Goal: Information Seeking & Learning: Check status

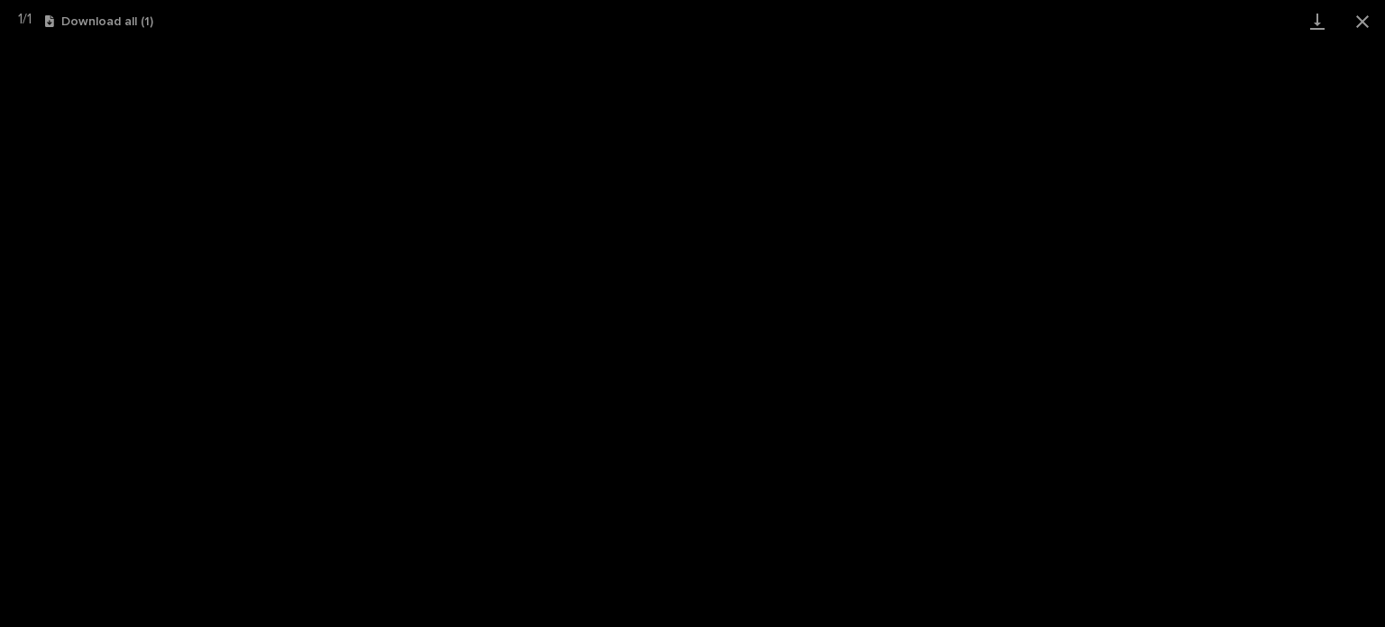
scroll to position [45, 0]
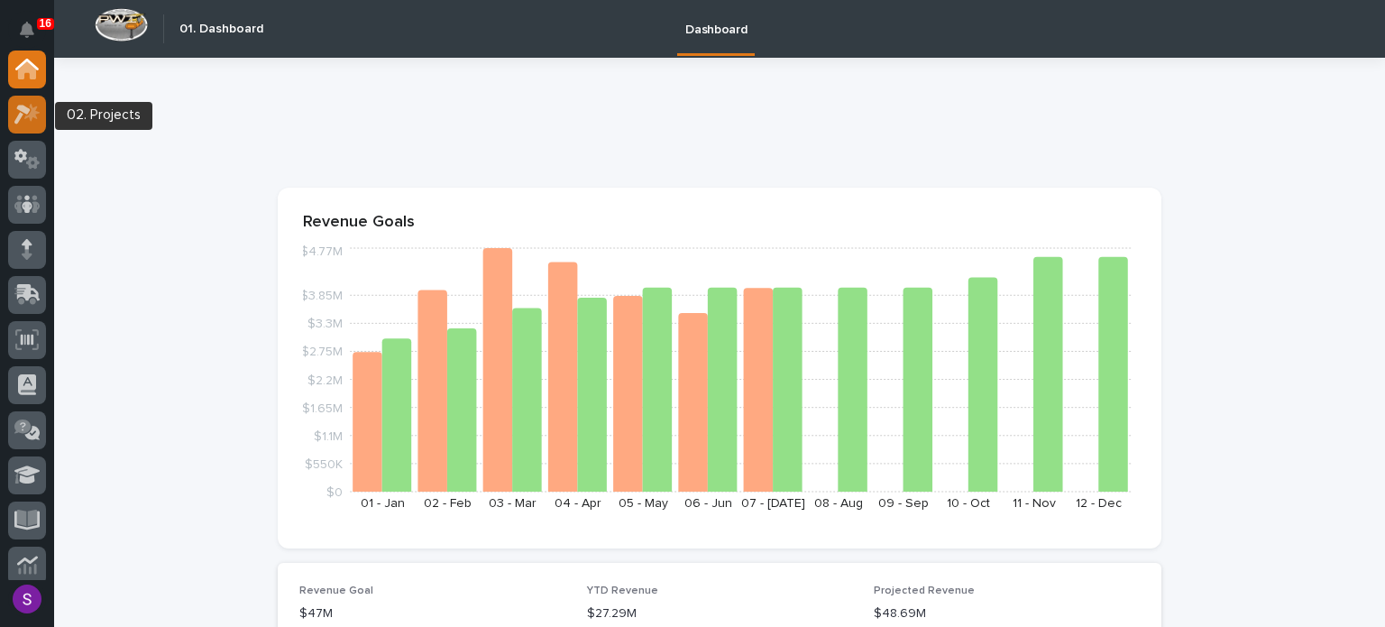
click at [14, 114] on icon at bounding box center [27, 114] width 26 height 21
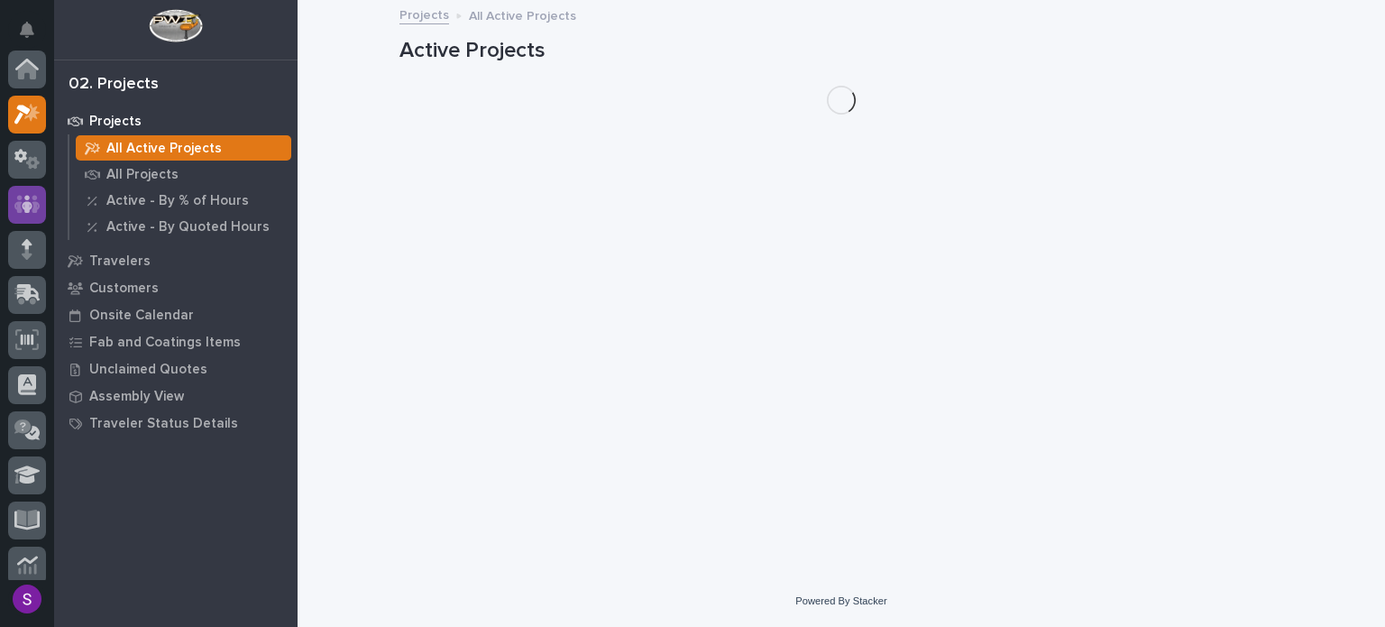
scroll to position [45, 0]
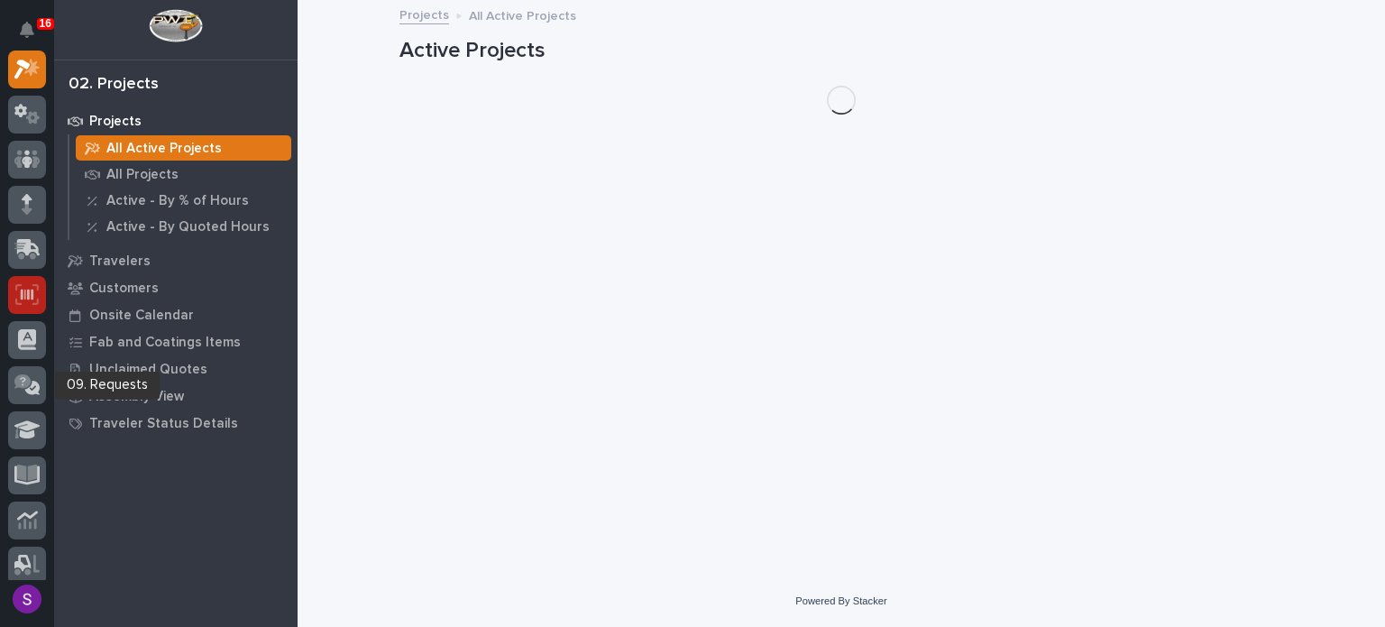
click at [39, 283] on div at bounding box center [27, 295] width 38 height 38
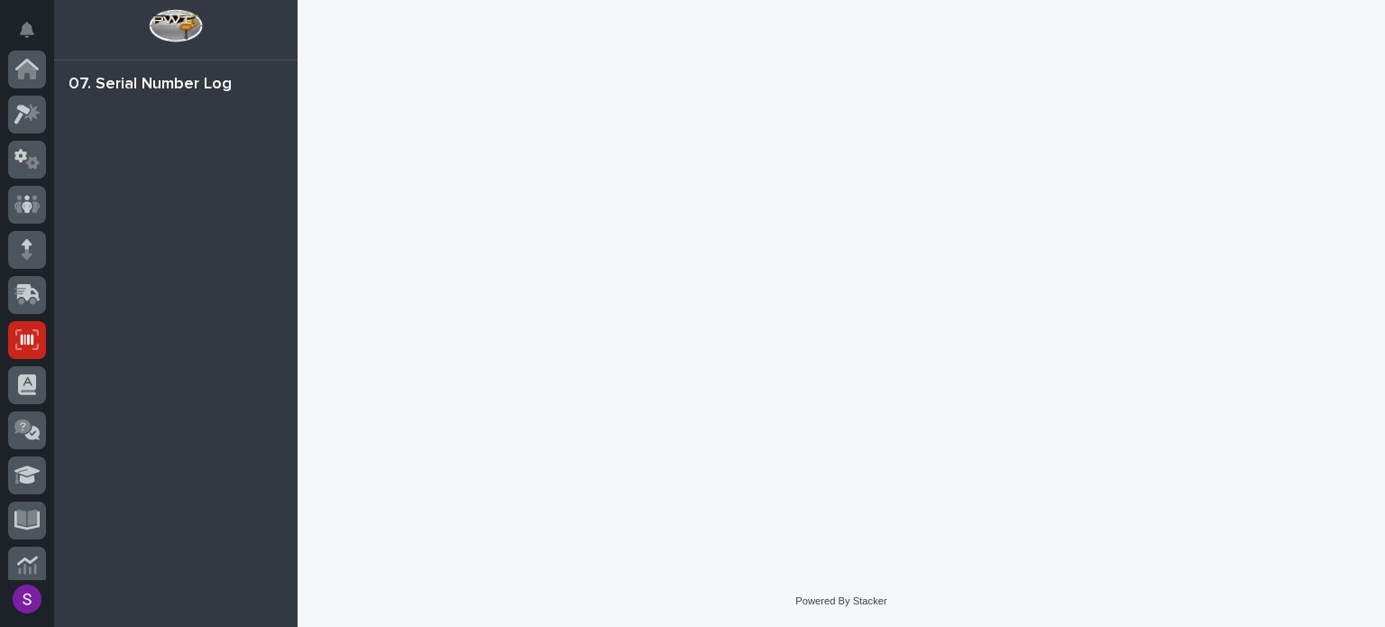
scroll to position [270, 0]
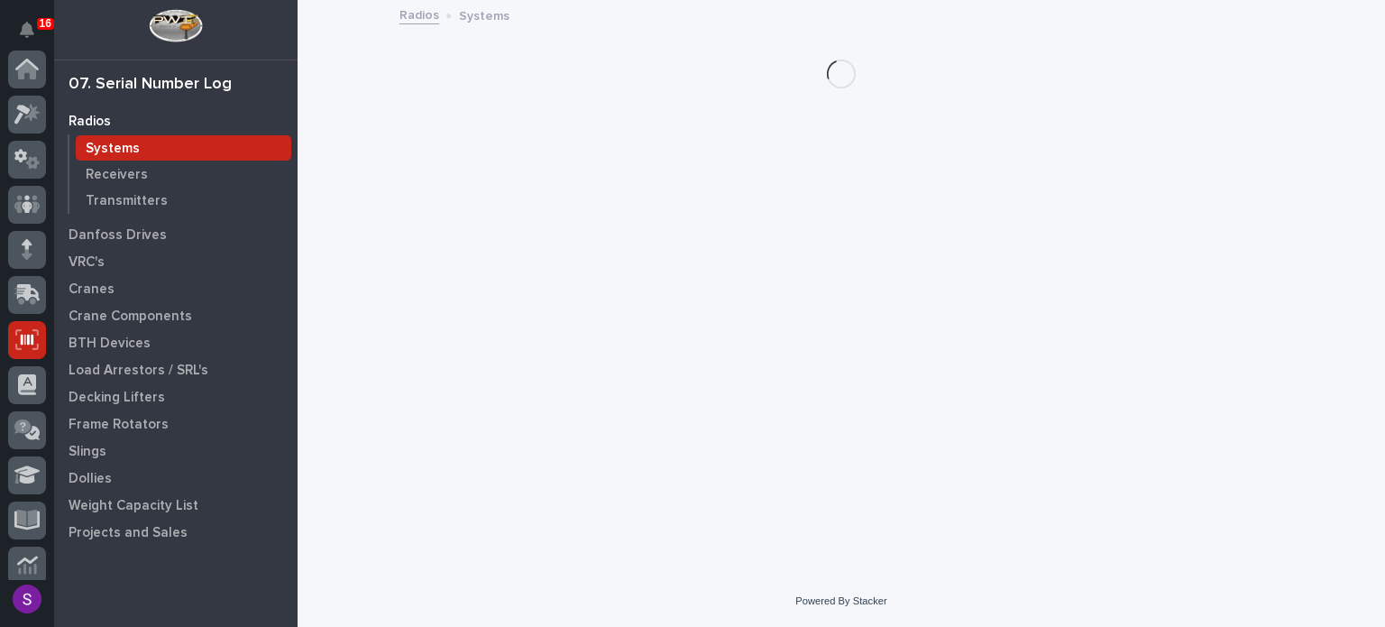
scroll to position [270, 0]
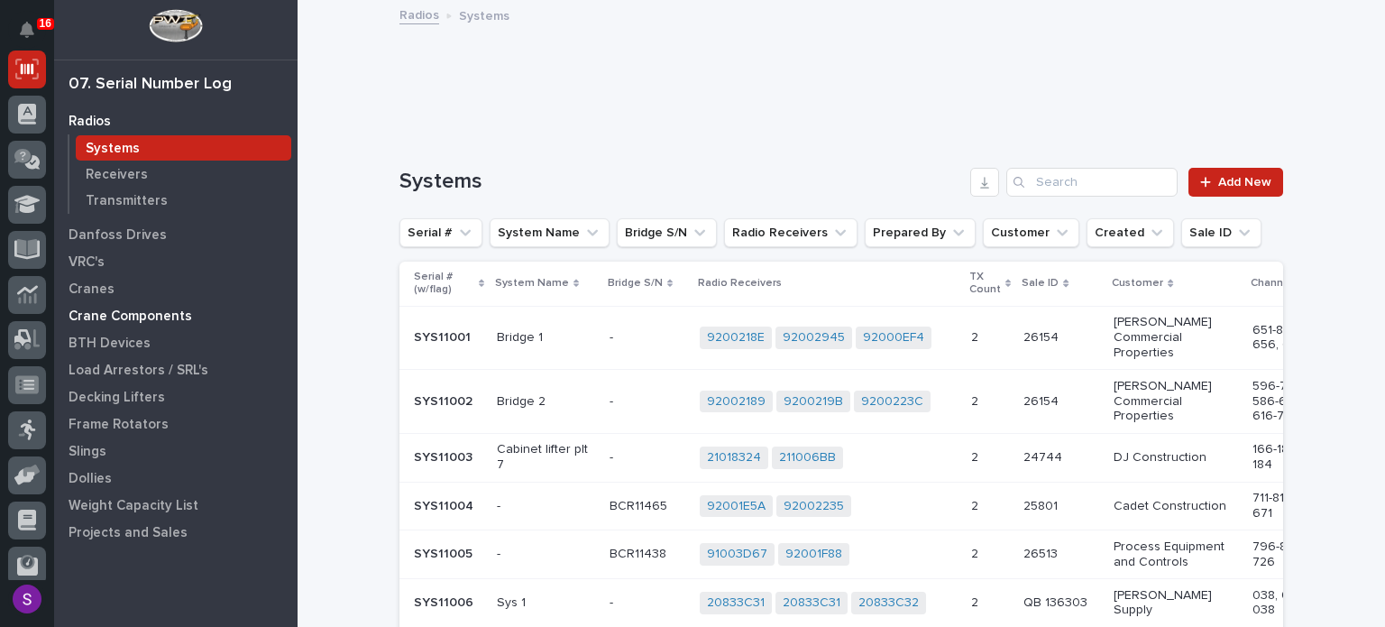
click at [129, 320] on p "Crane Components" at bounding box center [131, 316] width 124 height 16
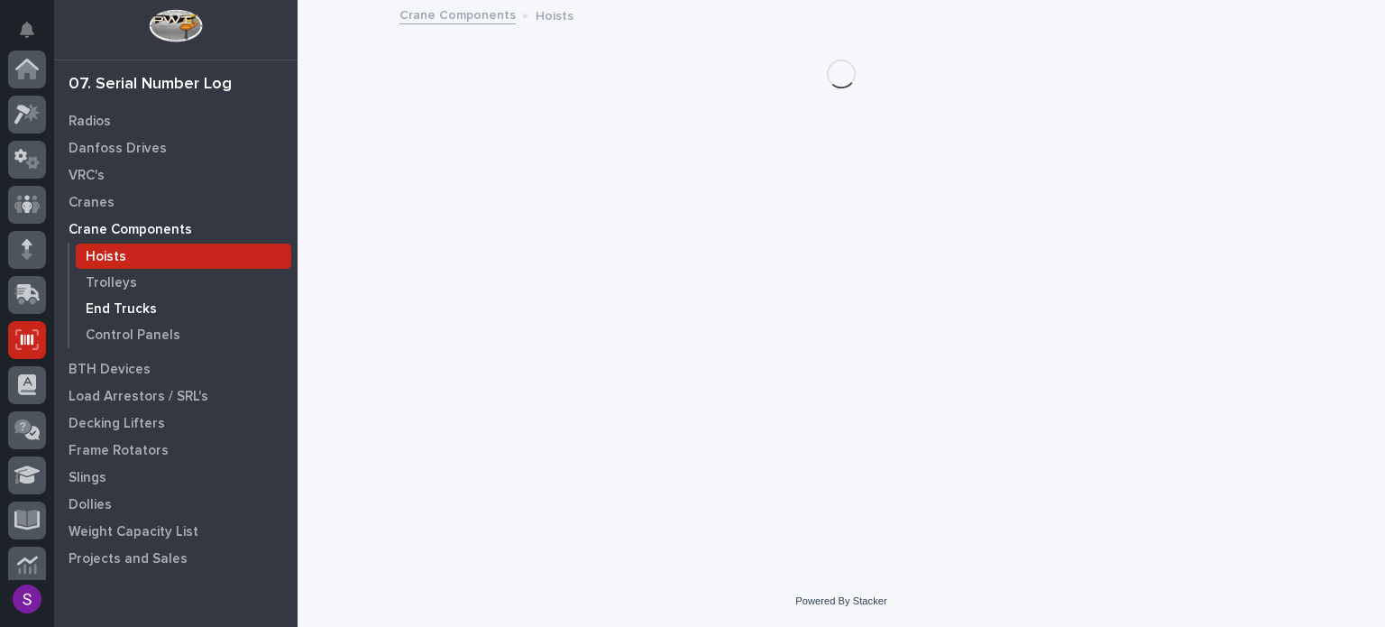
scroll to position [270, 0]
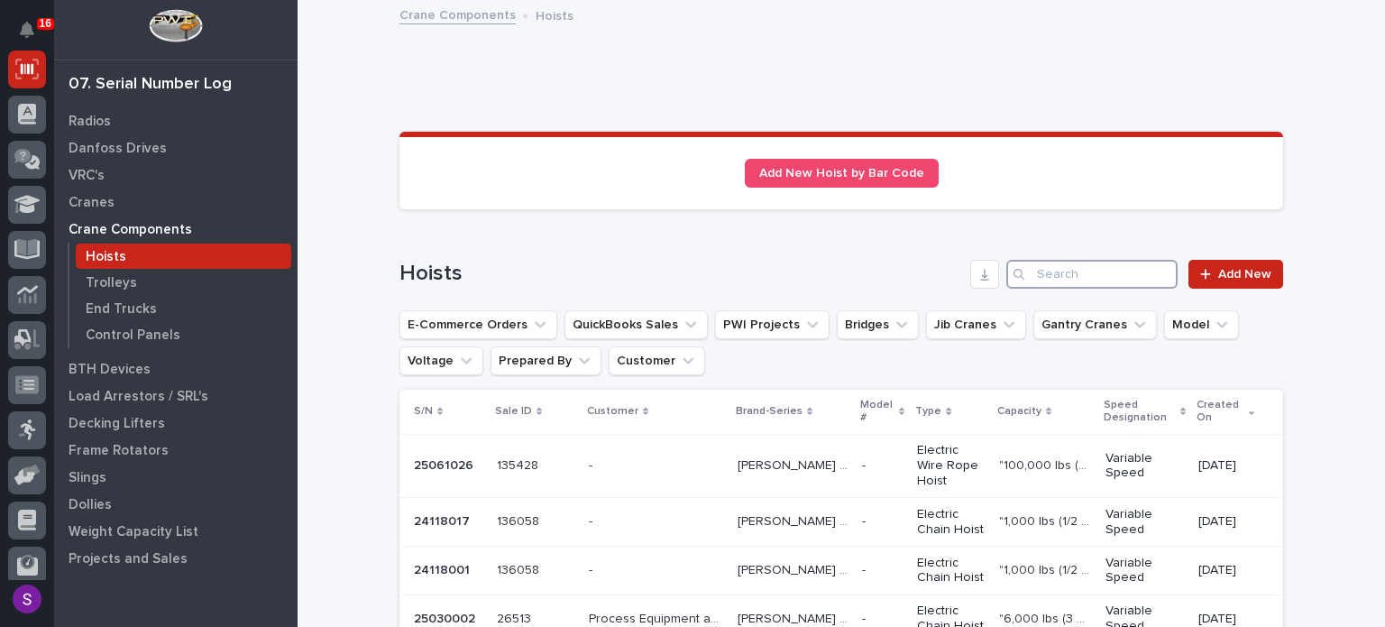
click at [1114, 283] on input "Search" at bounding box center [1091, 274] width 171 height 29
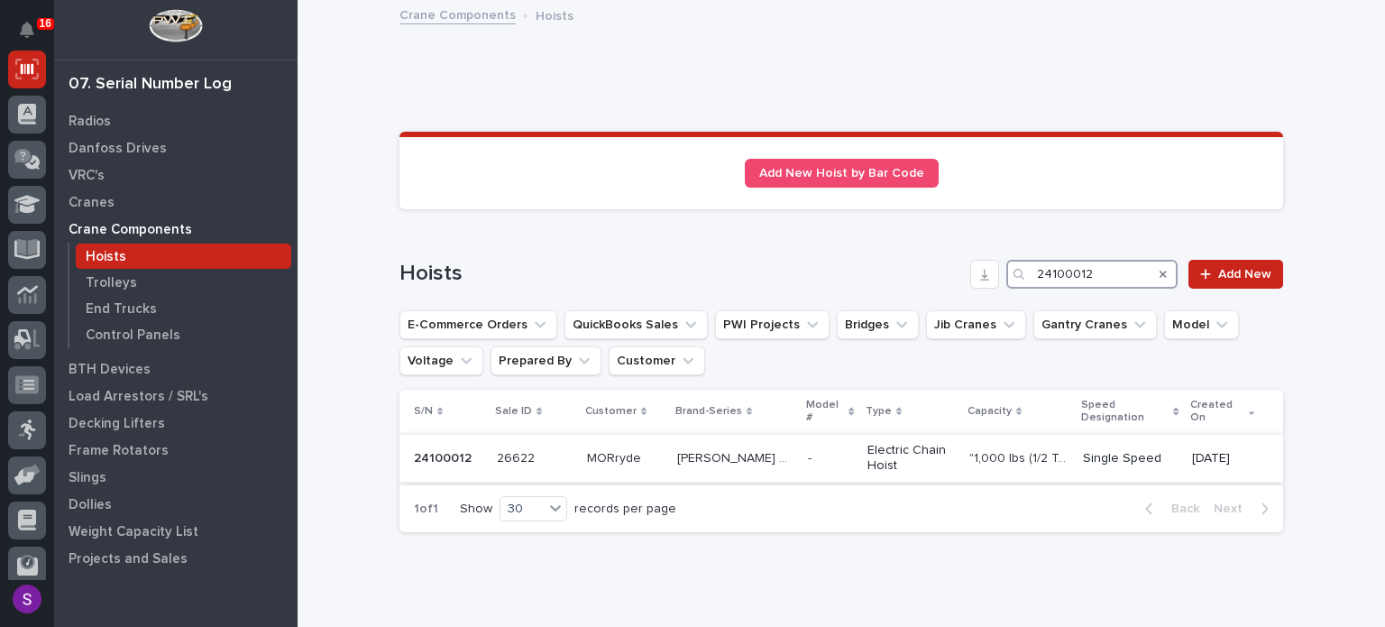
type input "24100012"
click at [808, 447] on p "-" at bounding box center [811, 456] width 7 height 19
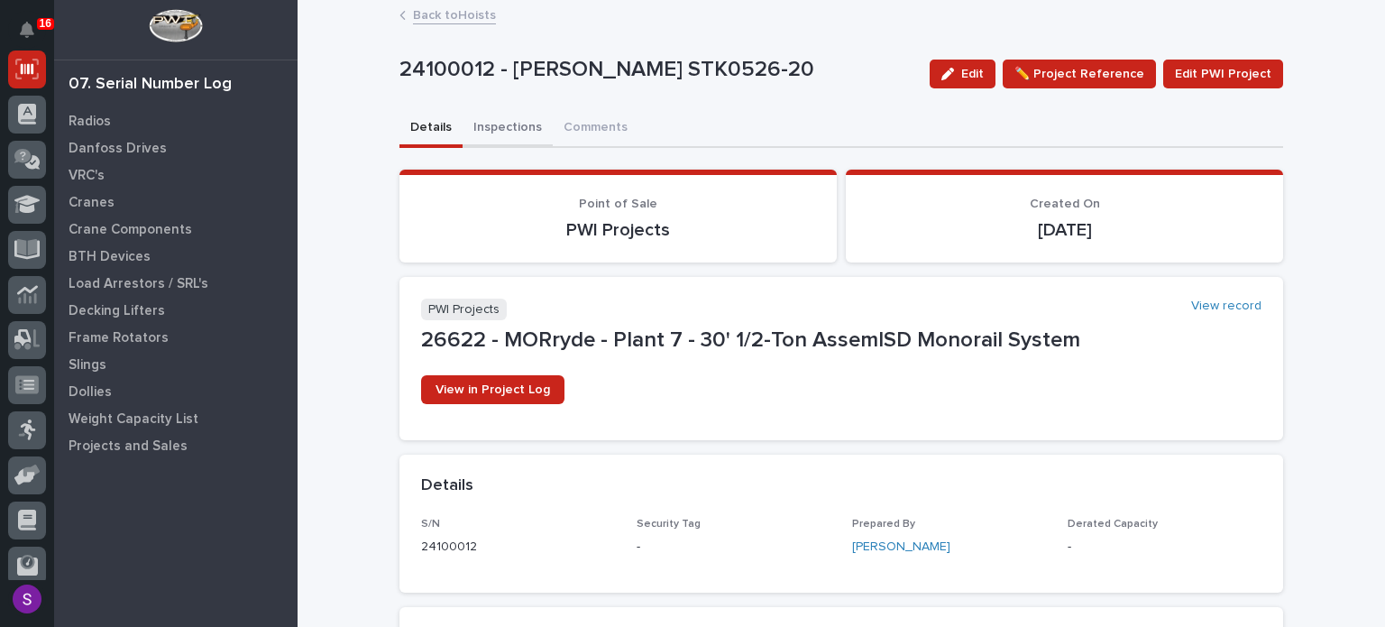
click at [507, 119] on button "Inspections" at bounding box center [508, 129] width 90 height 38
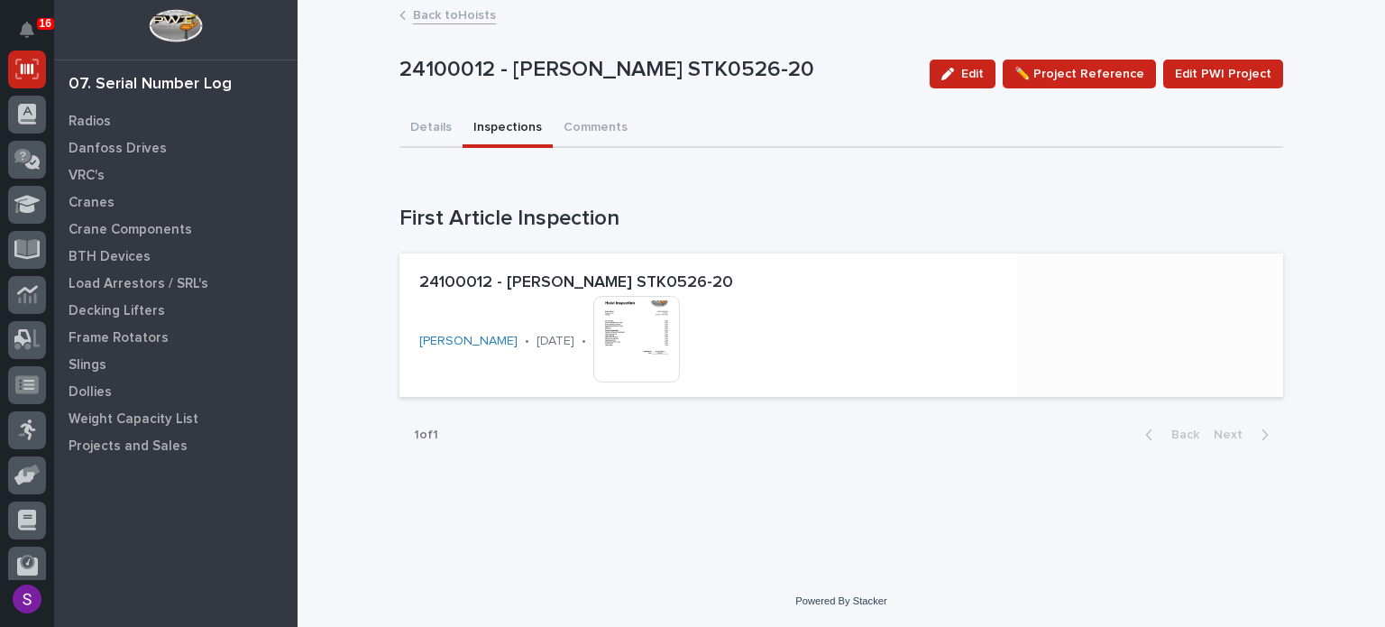
click at [655, 331] on img at bounding box center [636, 339] width 87 height 87
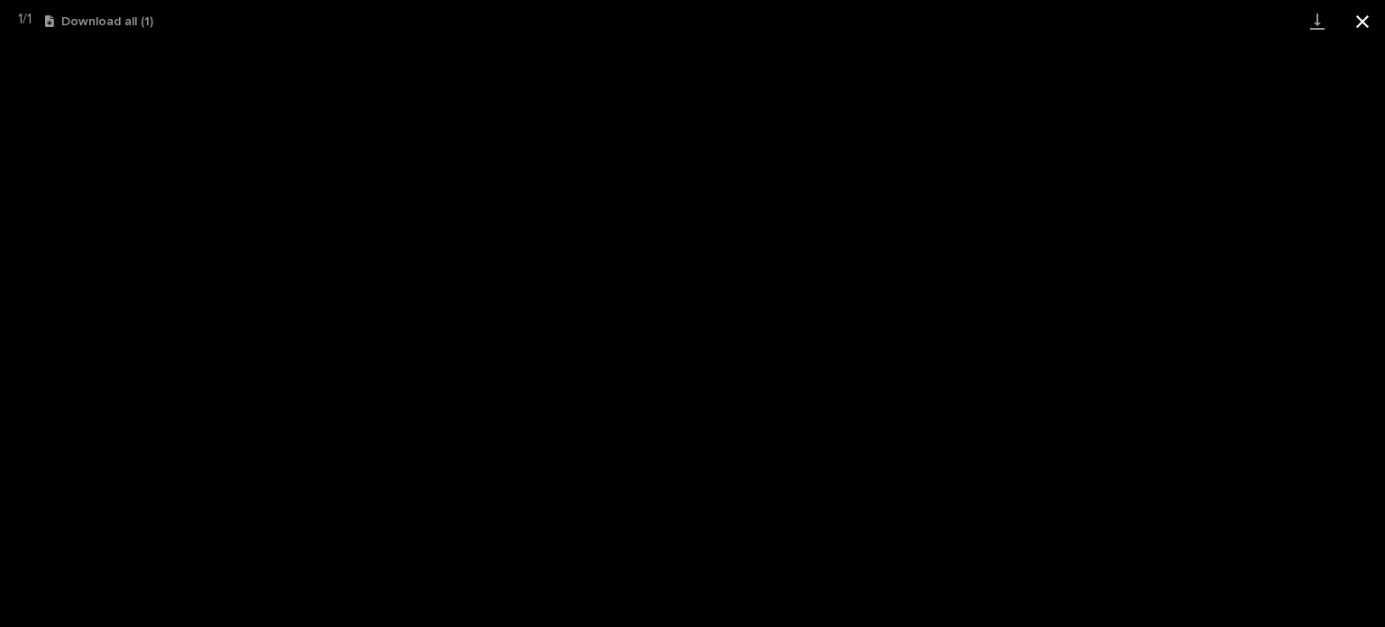
click at [1369, 23] on button "Close gallery" at bounding box center [1362, 21] width 45 height 42
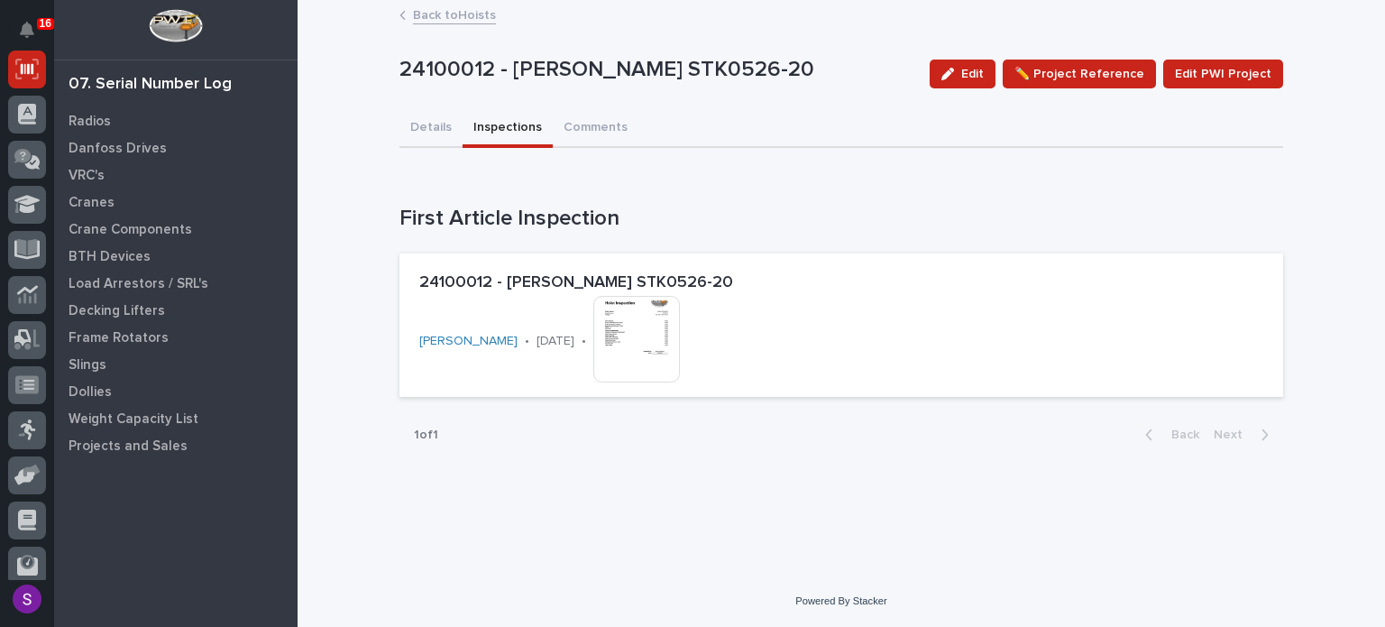
click at [470, 13] on link "Back to Hoists" at bounding box center [454, 14] width 83 height 21
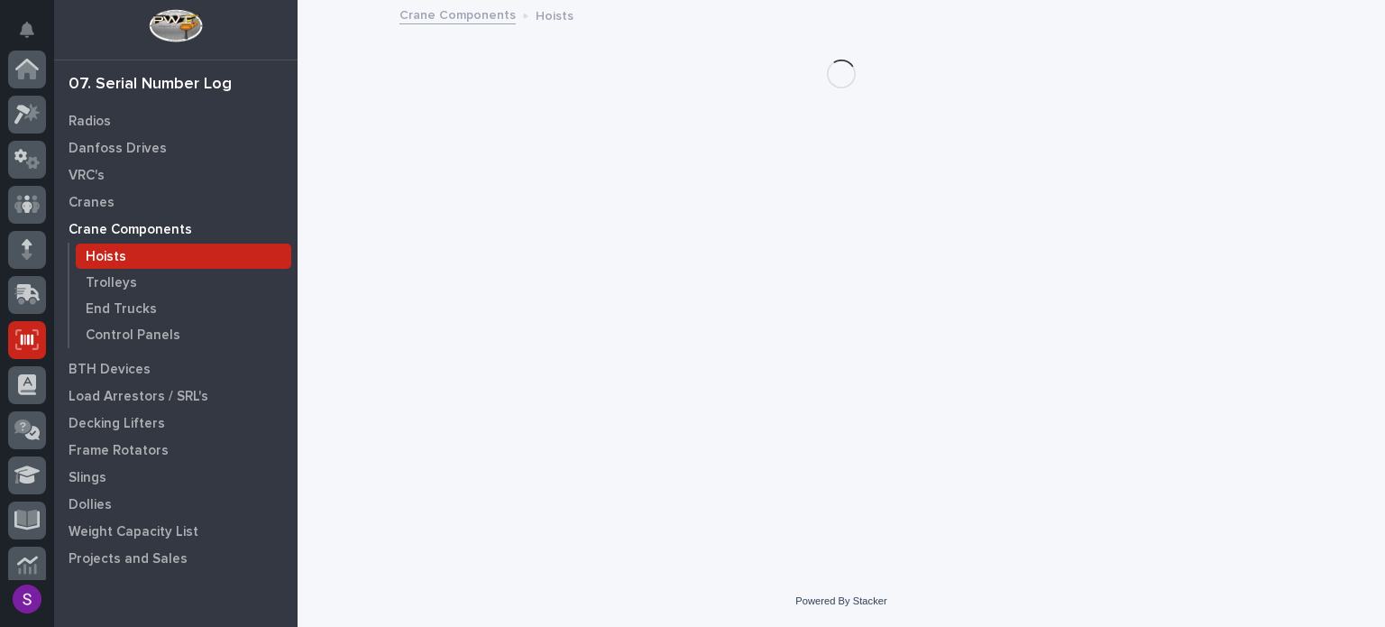
scroll to position [270, 0]
